Goal: Use online tool/utility: Utilize a website feature to perform a specific function

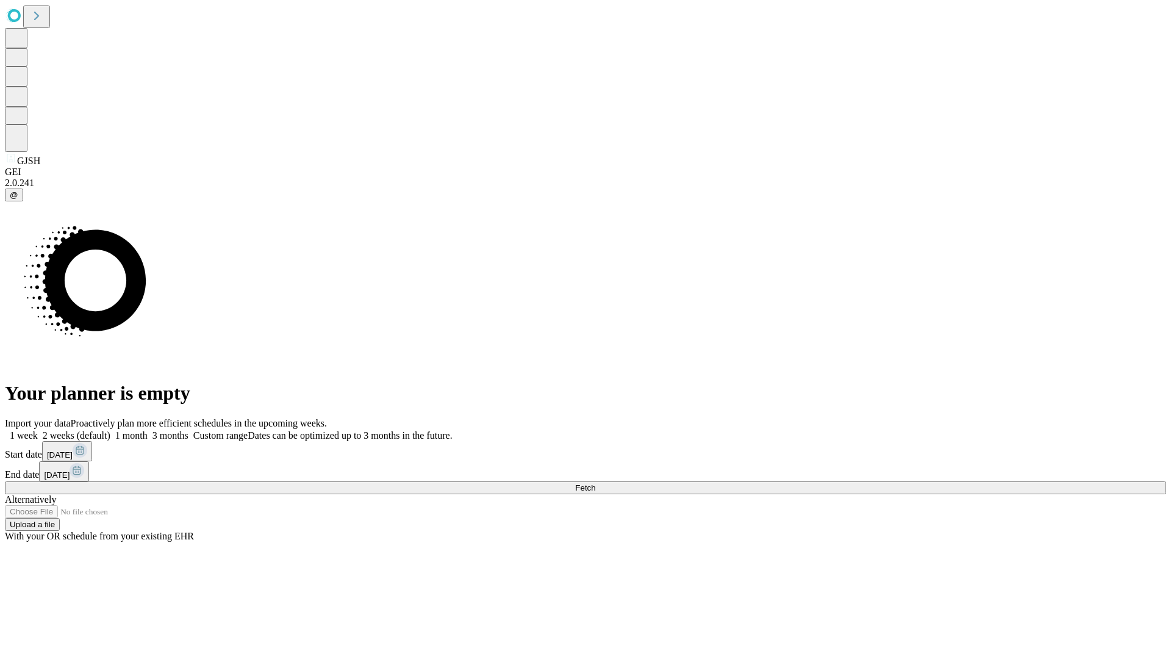
click at [595, 483] on span "Fetch" at bounding box center [585, 487] width 20 height 9
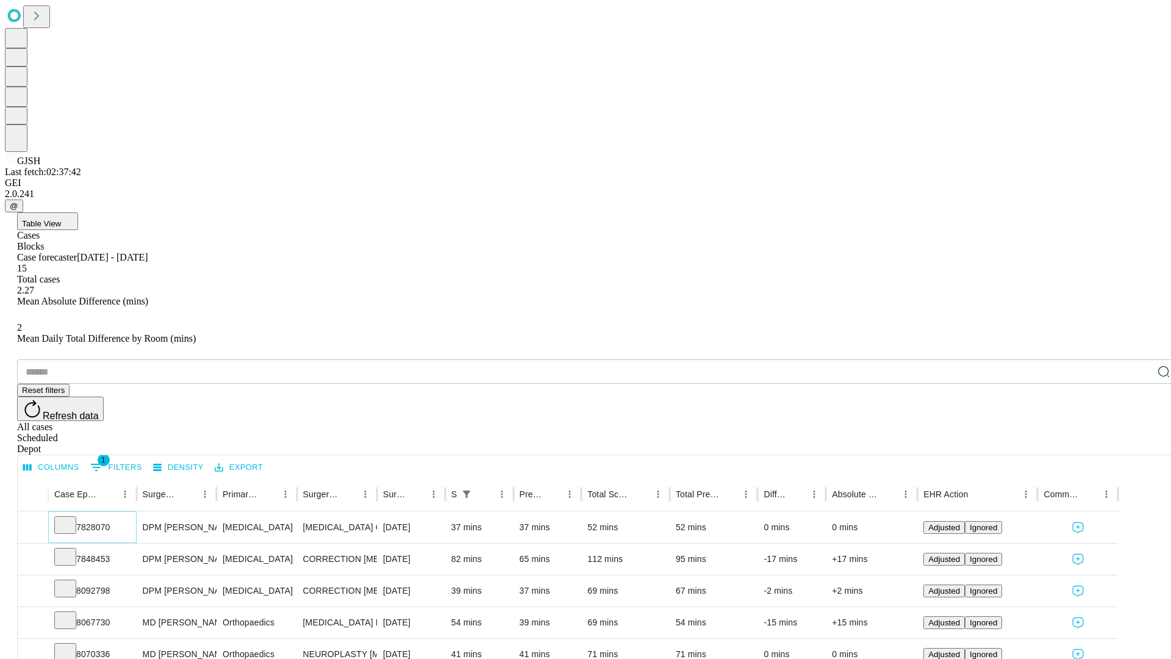
click at [71, 518] on icon at bounding box center [65, 524] width 12 height 12
